Goal: Information Seeking & Learning: Check status

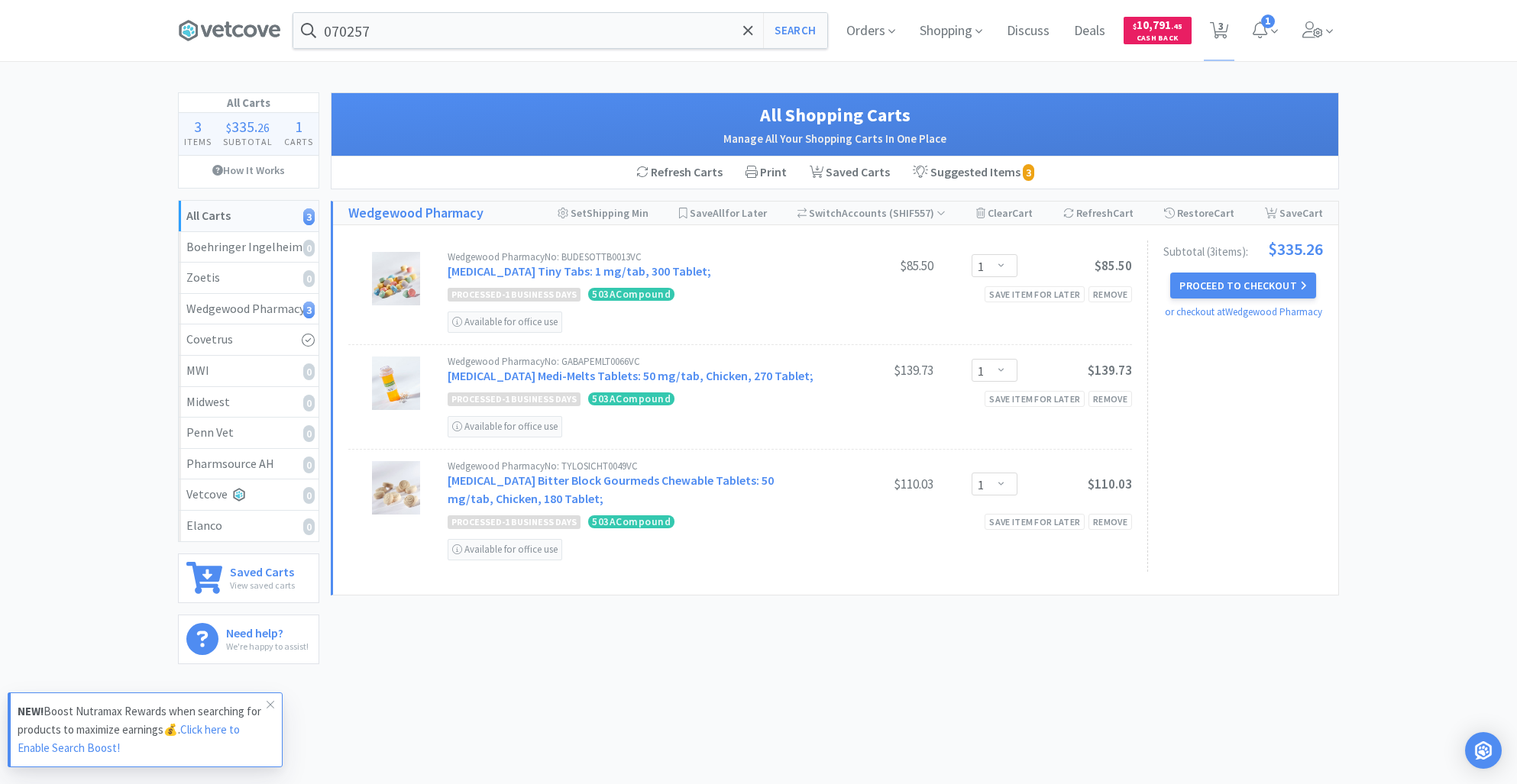
select select "1"
click at [865, 32] on span "Orders" at bounding box center [871, 30] width 61 height 61
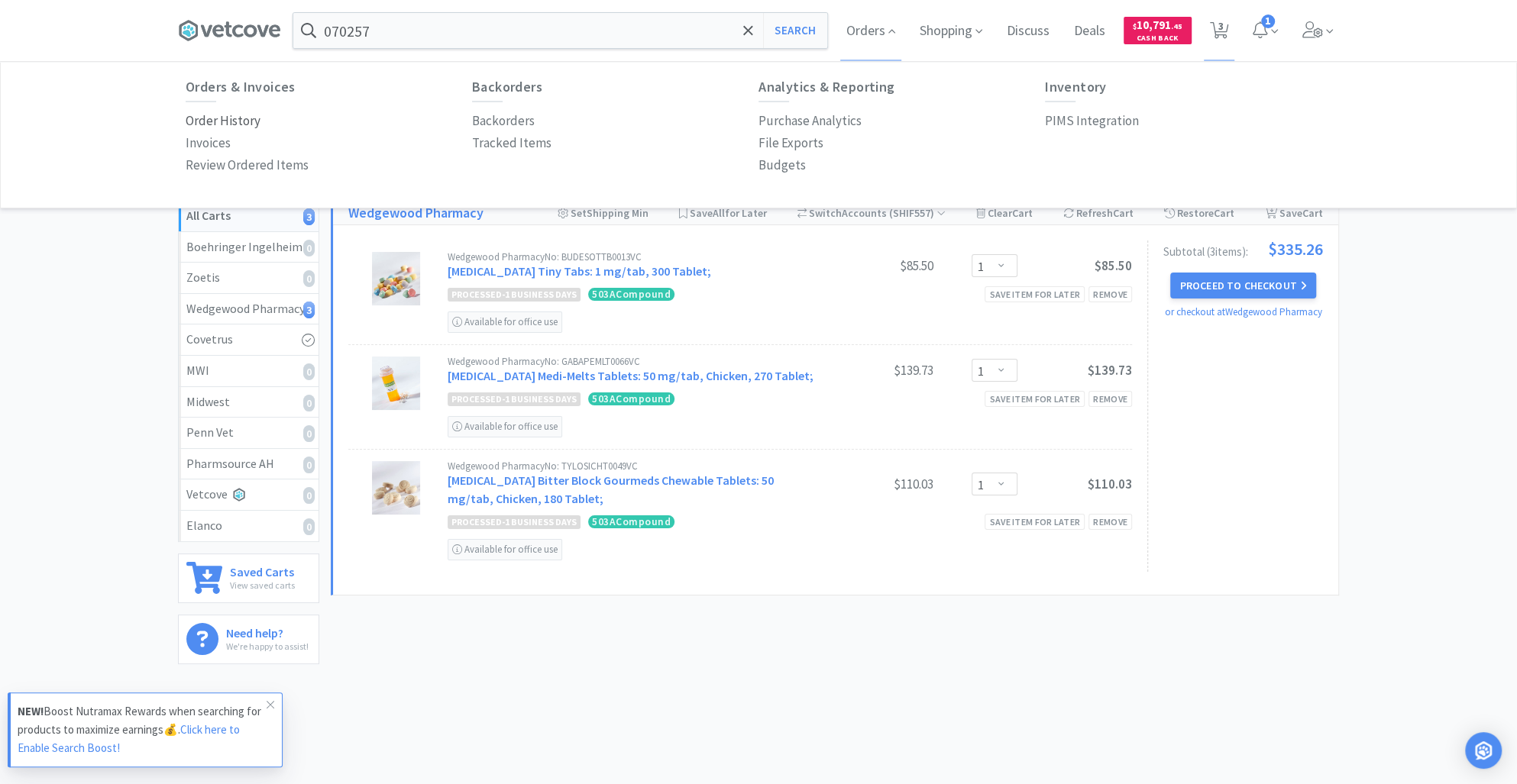
click at [209, 120] on p "Order History" at bounding box center [223, 121] width 75 height 20
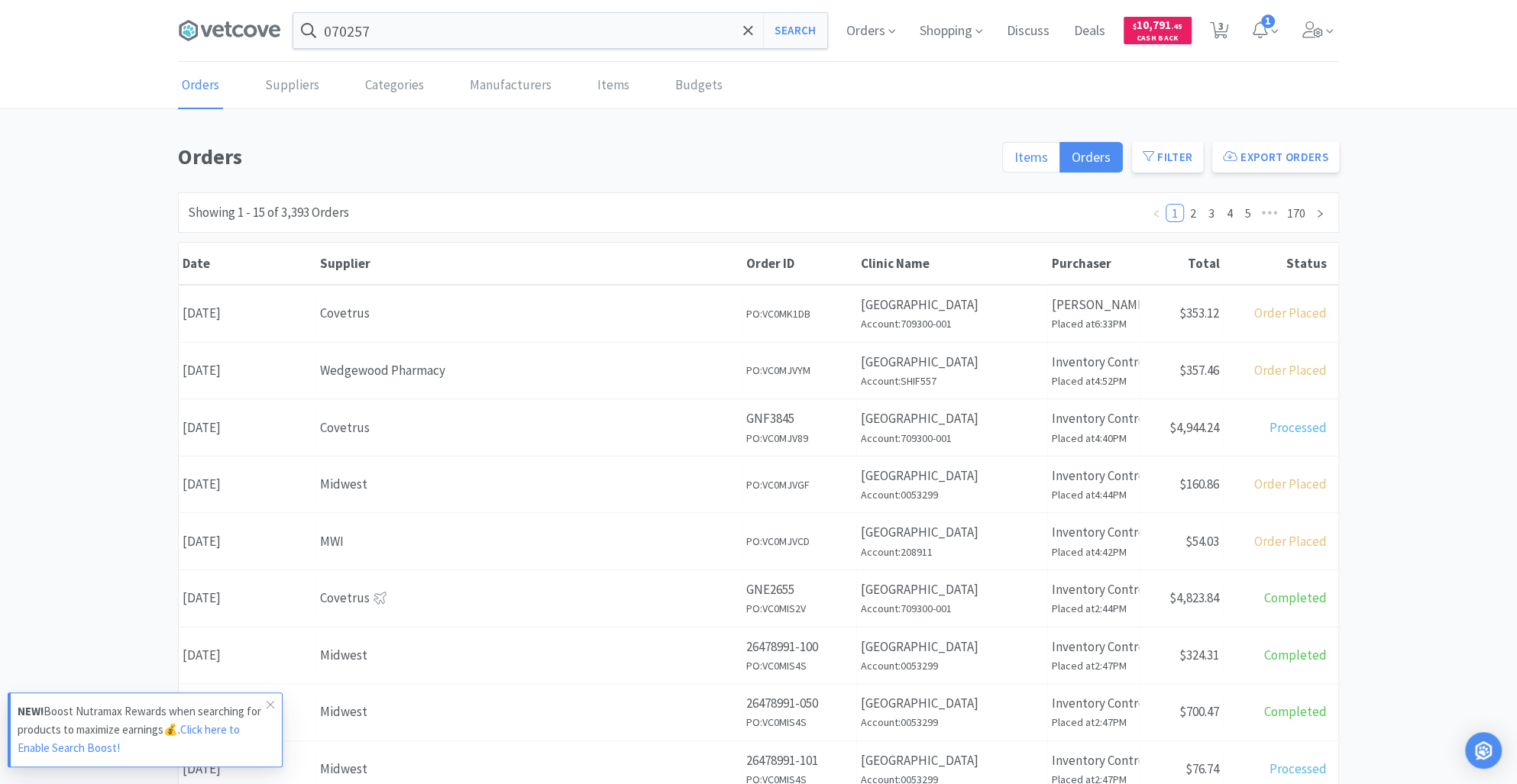
click at [1021, 145] on label "Items" at bounding box center [1030, 156] width 58 height 30
click at [1014, 162] on input "Items" at bounding box center [1014, 162] width 0 height 0
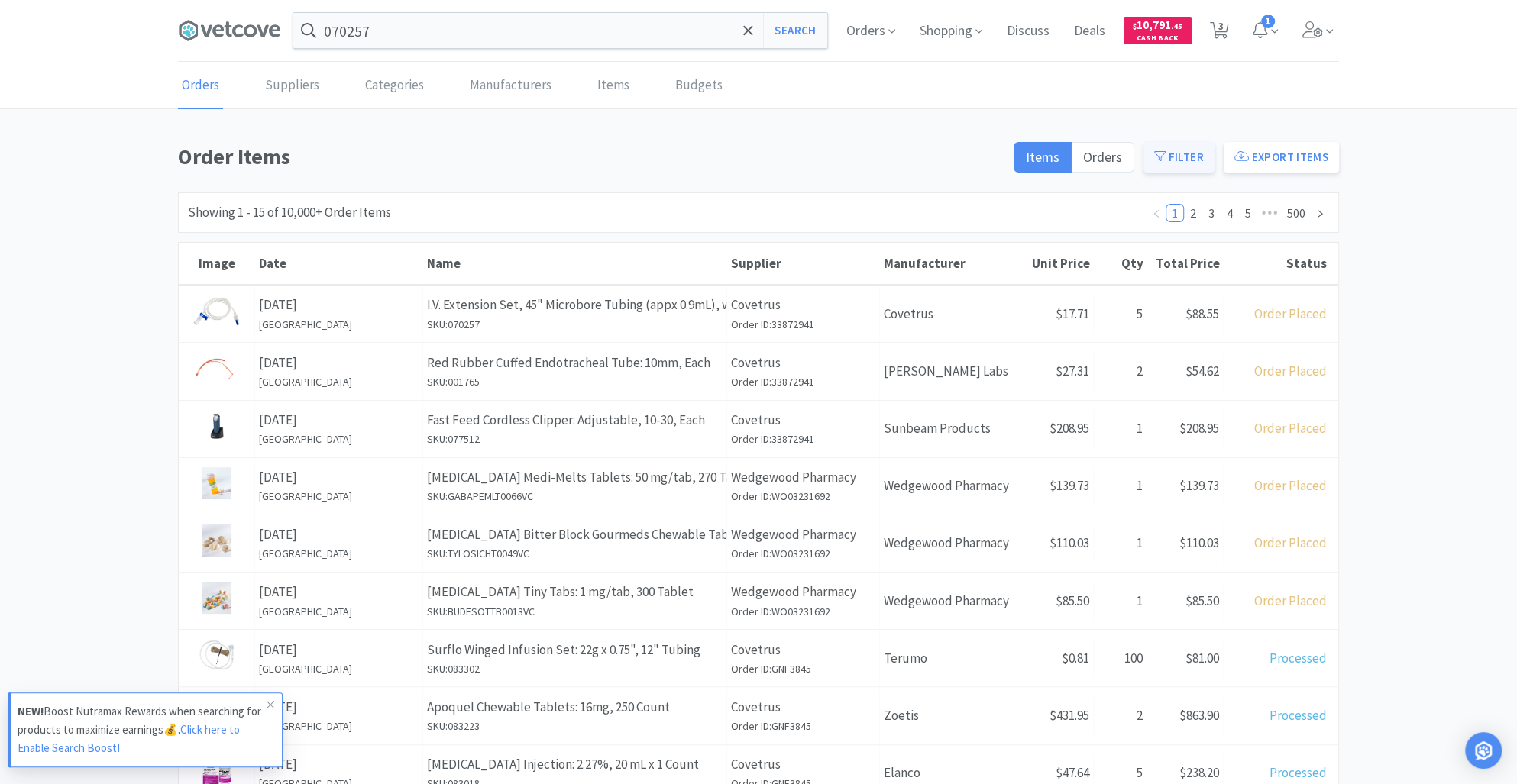
click at [1171, 156] on button "Filter" at bounding box center [1178, 156] width 71 height 30
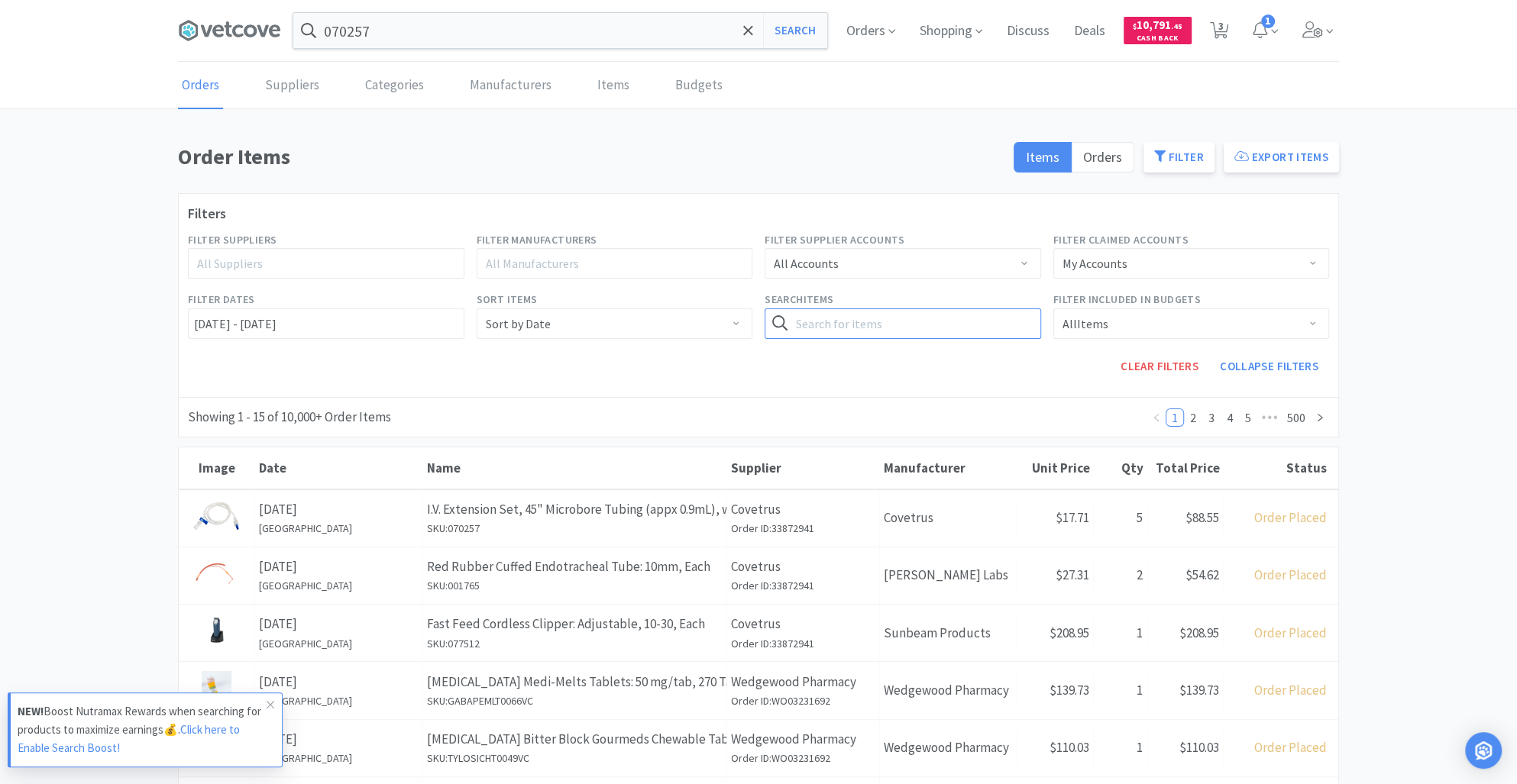
click at [809, 325] on input "text" at bounding box center [902, 323] width 276 height 30
type input "syringes"
click at [977, 308] on button "Search" at bounding box center [1008, 323] width 63 height 30
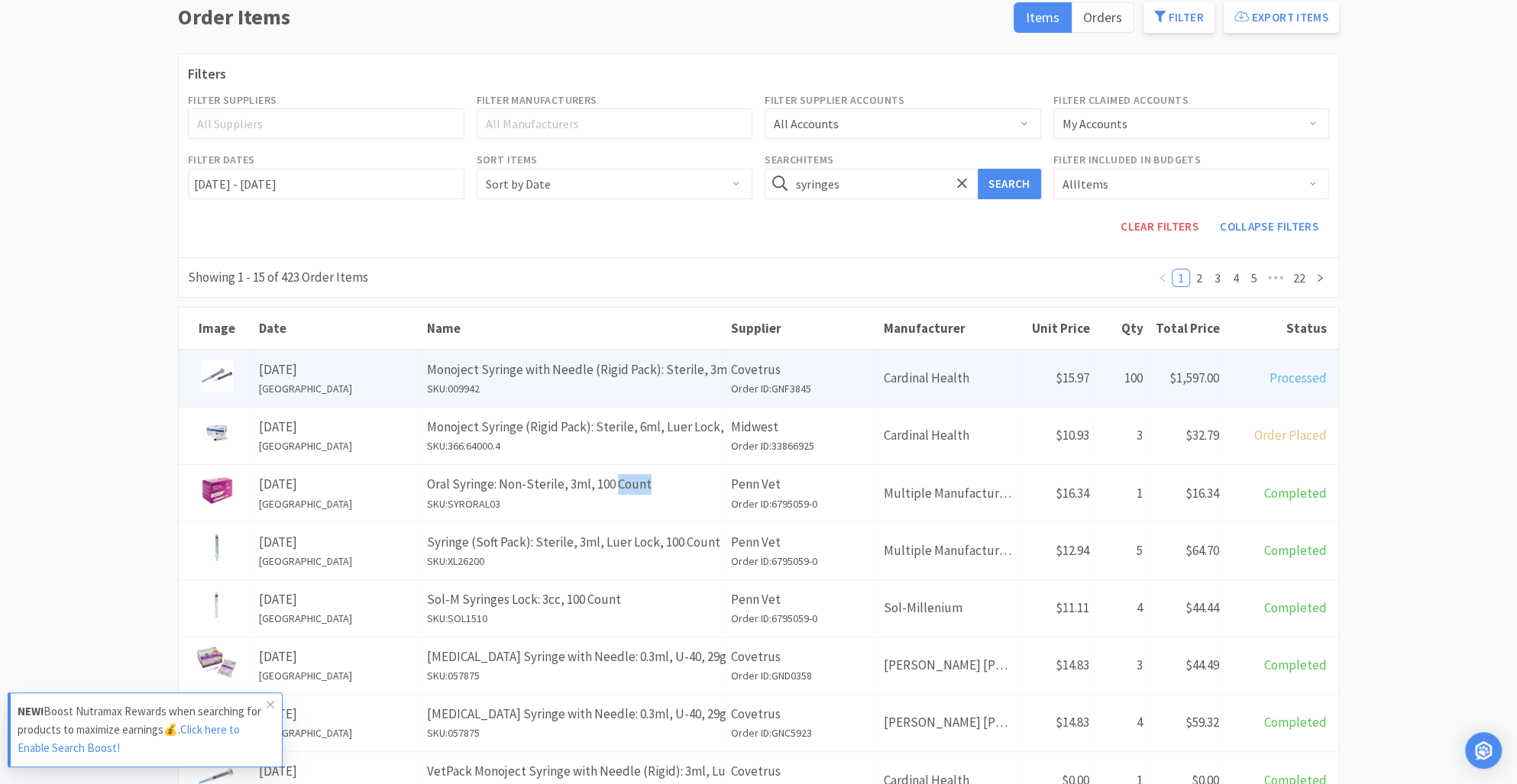
scroll to position [143, 0]
